Goal: Information Seeking & Learning: Learn about a topic

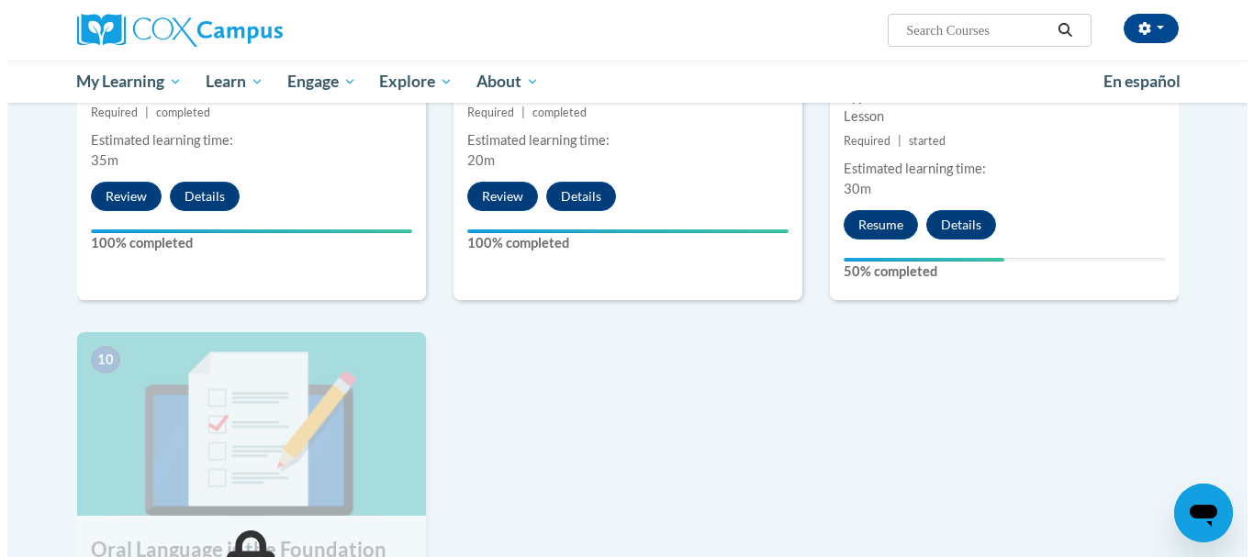
scroll to position [1716, 0]
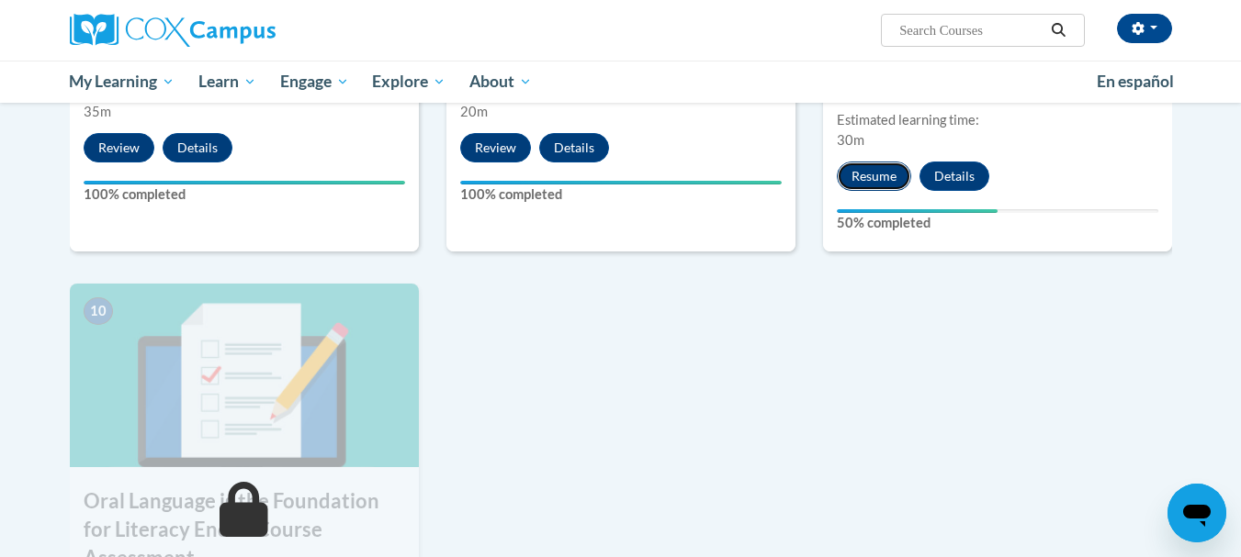
click at [874, 175] on button "Resume" at bounding box center [874, 176] width 74 height 29
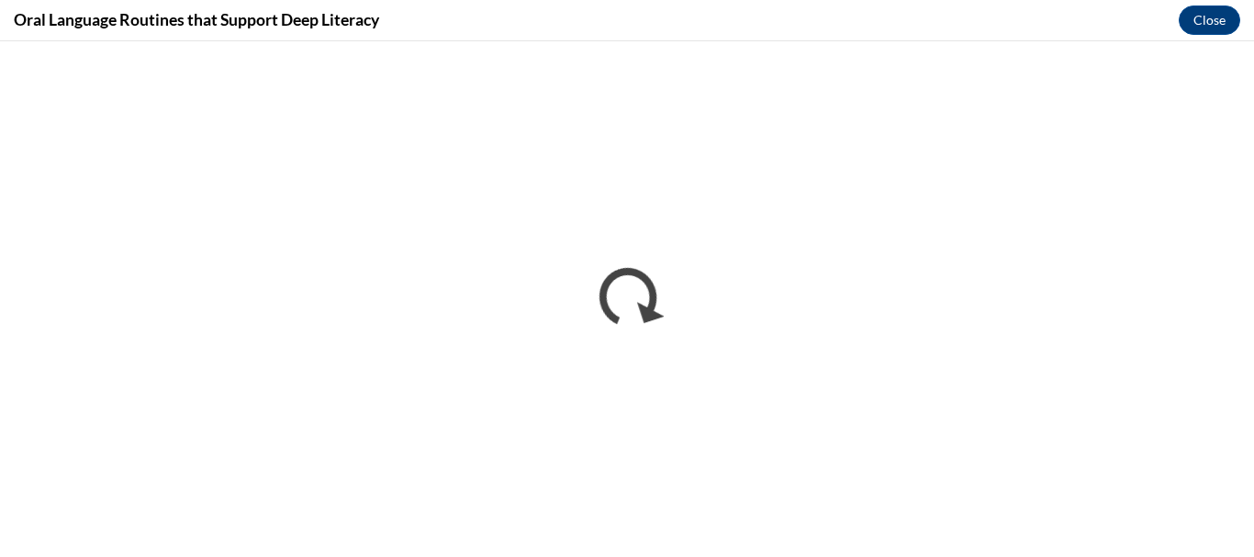
scroll to position [0, 0]
